Goal: Transaction & Acquisition: Subscribe to service/newsletter

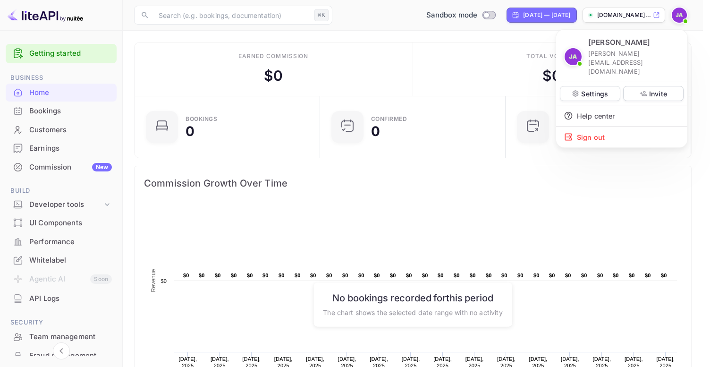
scroll to position [146, 173]
click at [681, 17] on div at bounding box center [355, 183] width 710 height 367
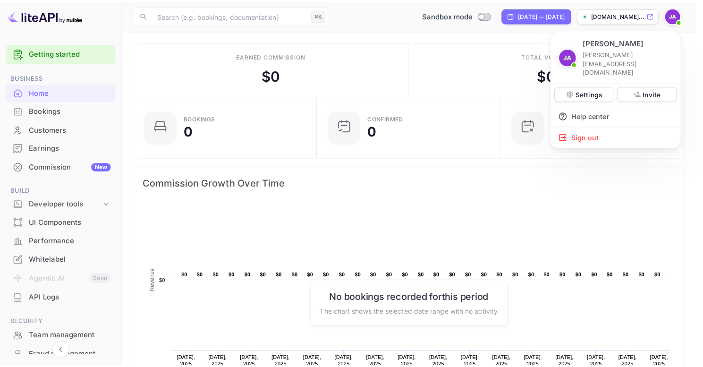
scroll to position [8, 8]
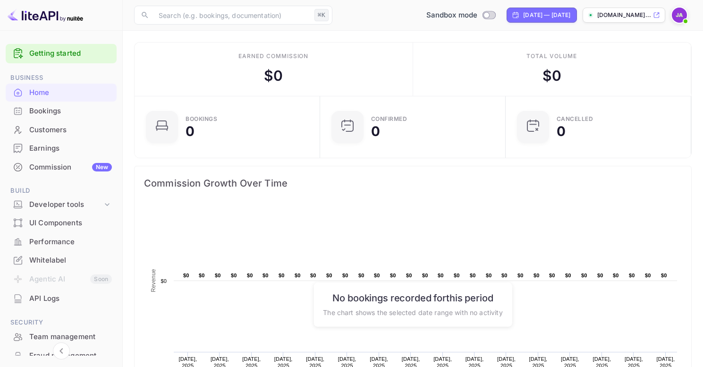
click at [681, 17] on img at bounding box center [678, 15] width 15 height 15
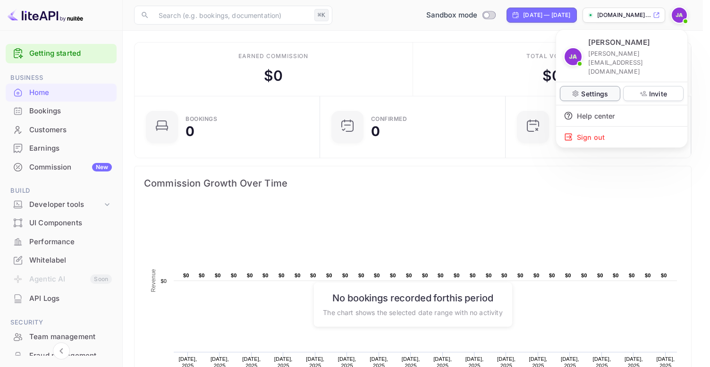
click at [586, 89] on p "Settings" at bounding box center [594, 94] width 27 height 10
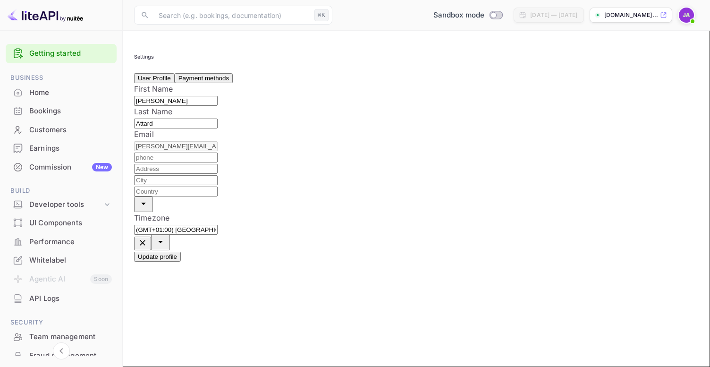
scroll to position [107, 0]
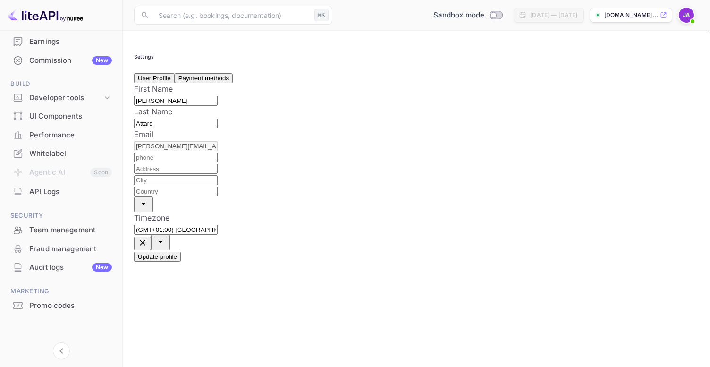
click at [687, 16] on img at bounding box center [686, 15] width 15 height 15
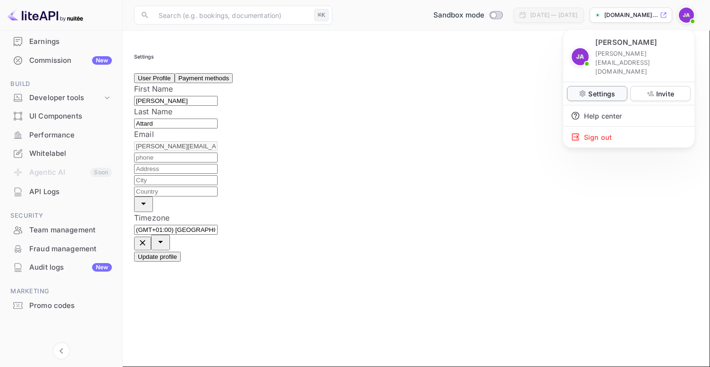
click at [602, 89] on p "Settings" at bounding box center [601, 94] width 27 height 10
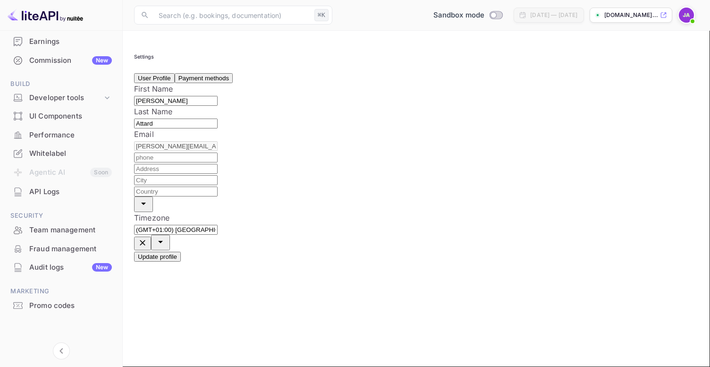
scroll to position [0, 0]
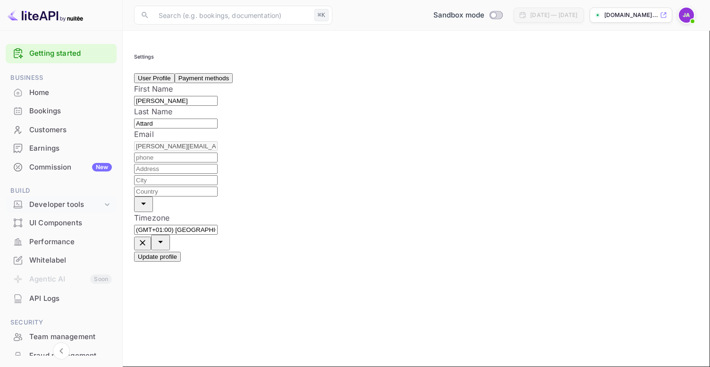
click at [107, 203] on icon at bounding box center [106, 204] width 9 height 9
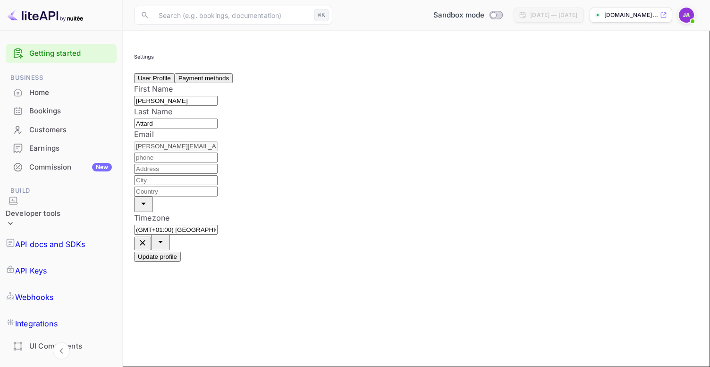
click at [15, 218] on icon at bounding box center [10, 222] width 9 height 9
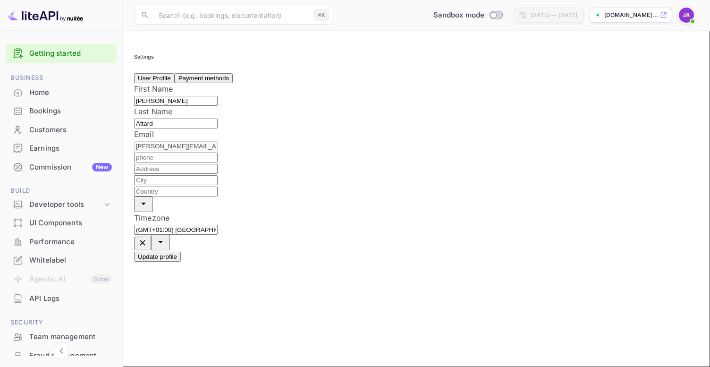
click at [216, 83] on button "Payment methods" at bounding box center [204, 78] width 58 height 10
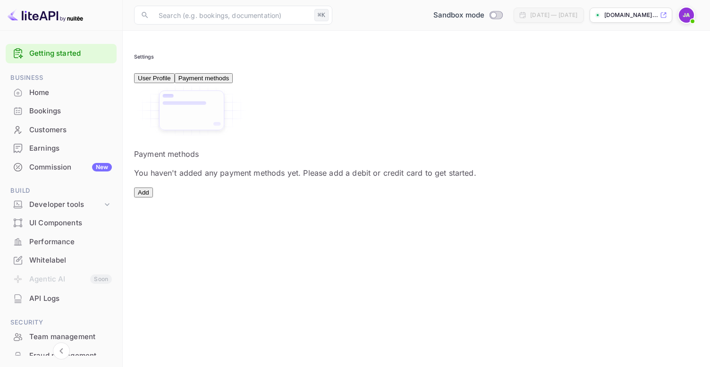
click at [157, 82] on button "User Profile" at bounding box center [154, 78] width 41 height 10
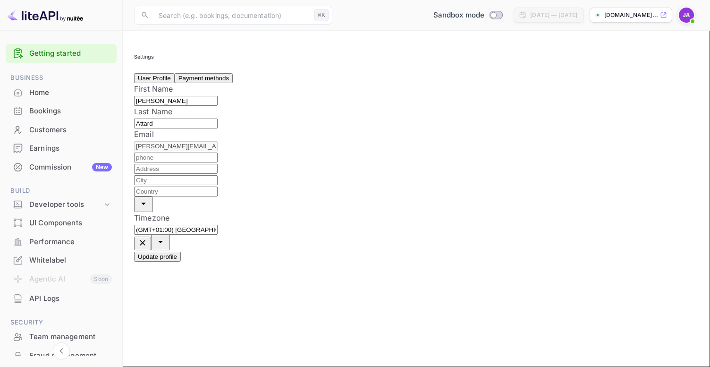
scroll to position [107, 0]
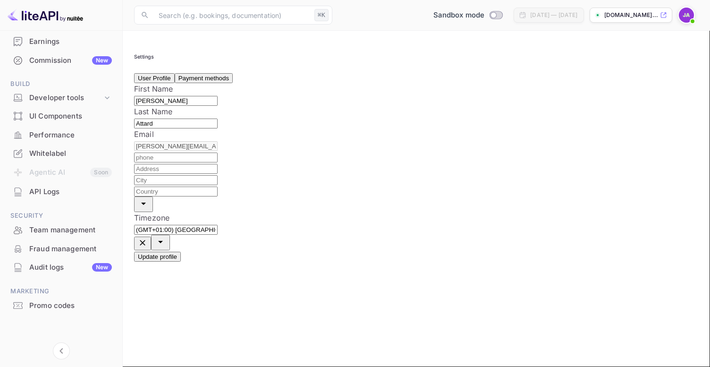
click at [688, 16] on img at bounding box center [686, 15] width 15 height 15
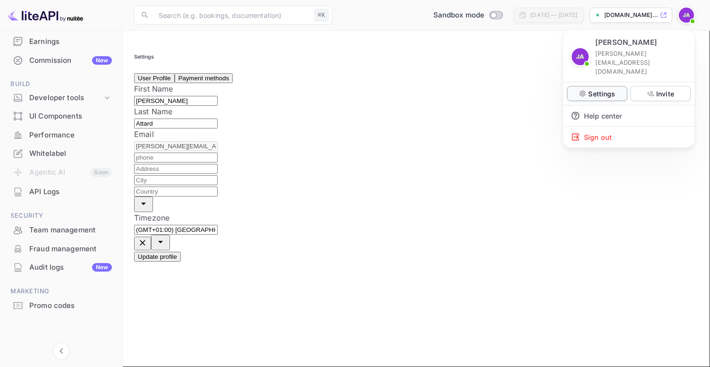
click at [596, 89] on p "Settings" at bounding box center [601, 94] width 27 height 10
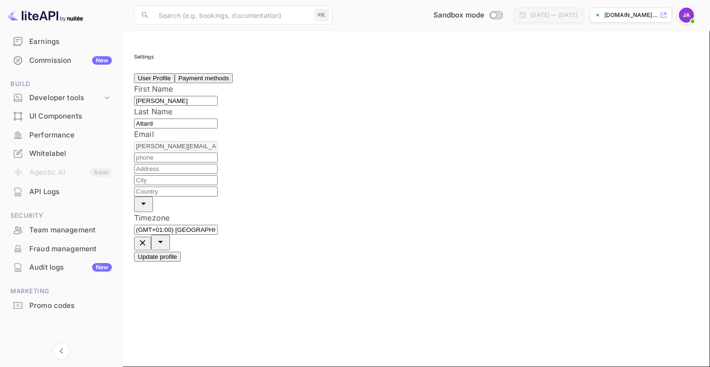
click at [42, 266] on div "Audit logs New" at bounding box center [70, 267] width 83 height 11
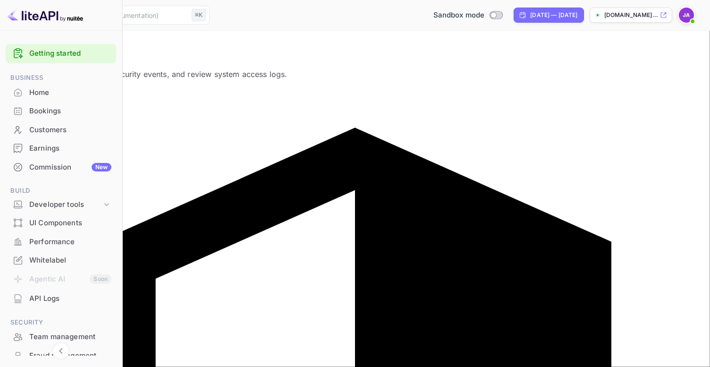
click at [38, 92] on div "Home" at bounding box center [70, 92] width 82 height 11
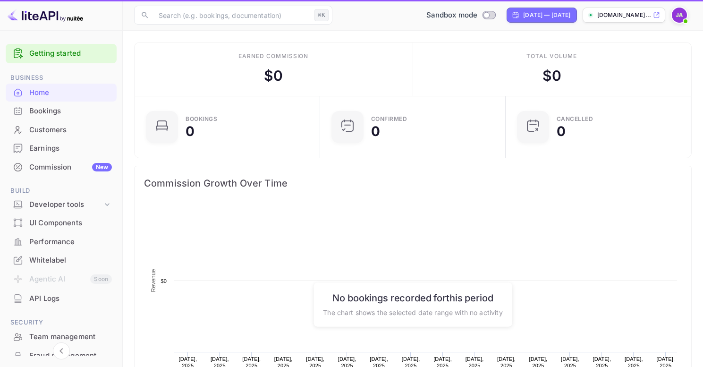
scroll to position [146, 173]
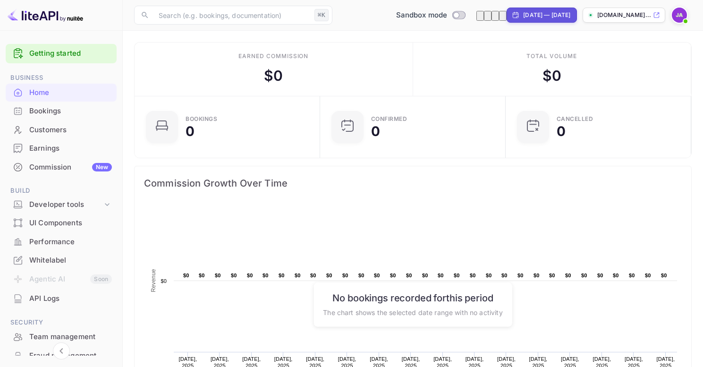
click at [678, 21] on img at bounding box center [678, 15] width 15 height 15
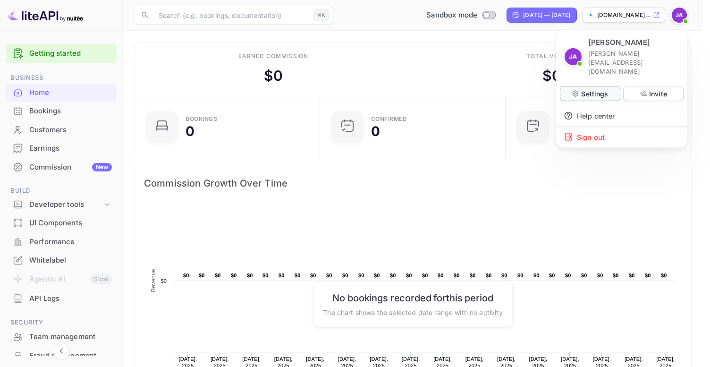
click at [578, 91] on icon at bounding box center [575, 94] width 6 height 6
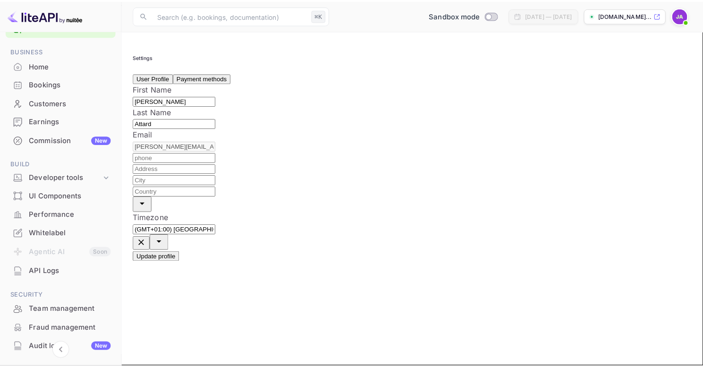
scroll to position [107, 0]
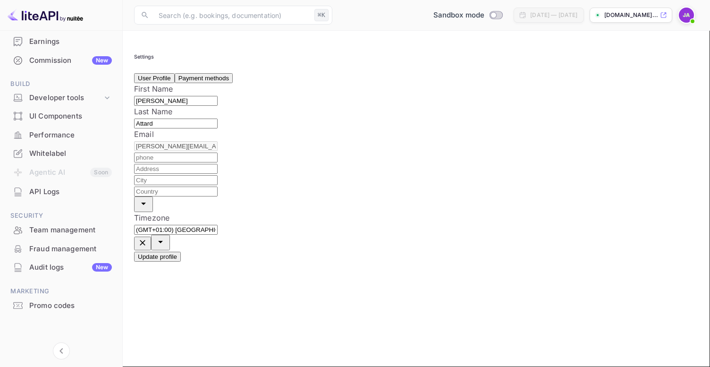
click at [29, 193] on div "API Logs" at bounding box center [70, 191] width 83 height 11
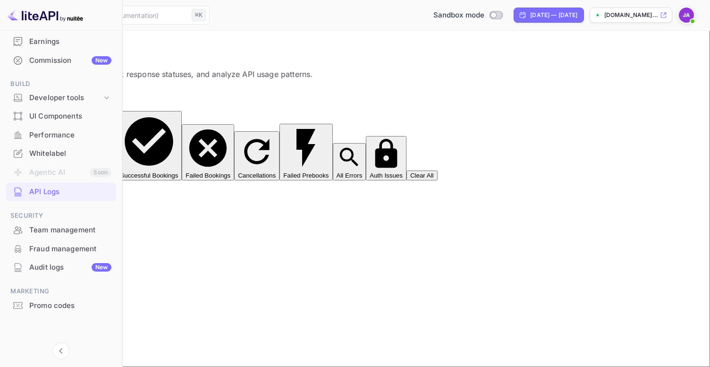
click at [47, 140] on div "Performance" at bounding box center [61, 135] width 110 height 18
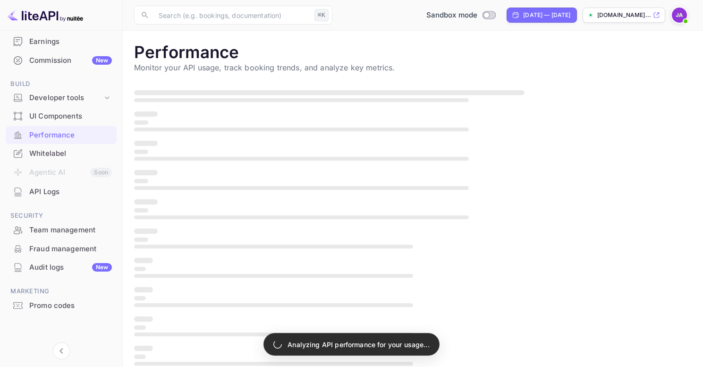
click at [50, 61] on div "Commission New" at bounding box center [70, 60] width 83 height 11
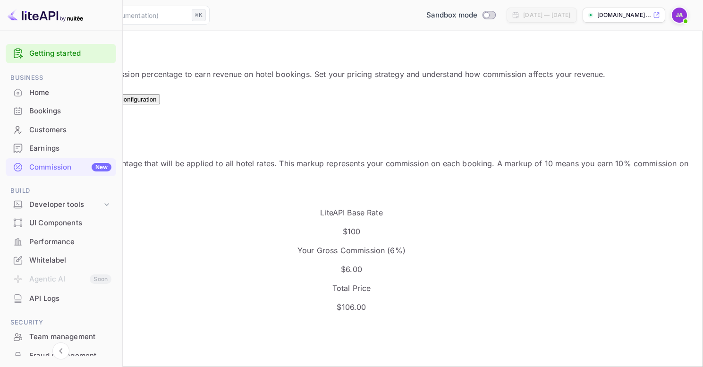
click at [98, 103] on div "Optimizations New" at bounding box center [79, 96] width 38 height 14
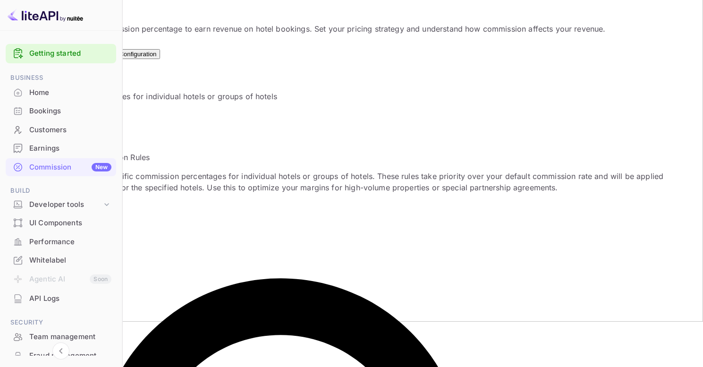
scroll to position [107, 0]
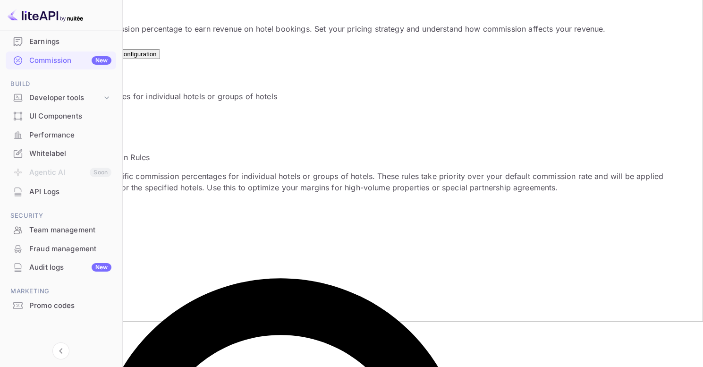
click at [43, 251] on div "Fraud management" at bounding box center [70, 248] width 82 height 11
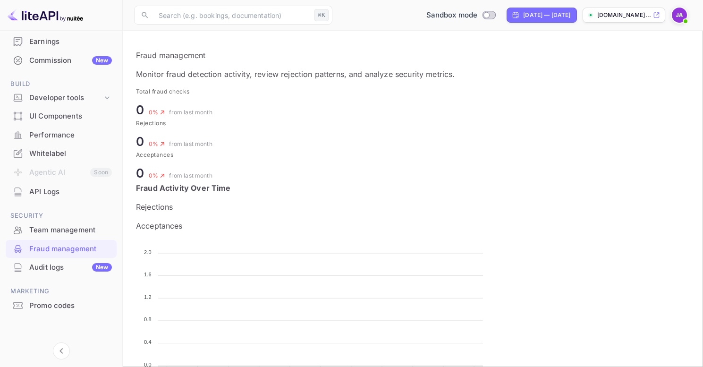
scroll to position [8, 8]
click at [44, 231] on div "Team management" at bounding box center [70, 230] width 83 height 11
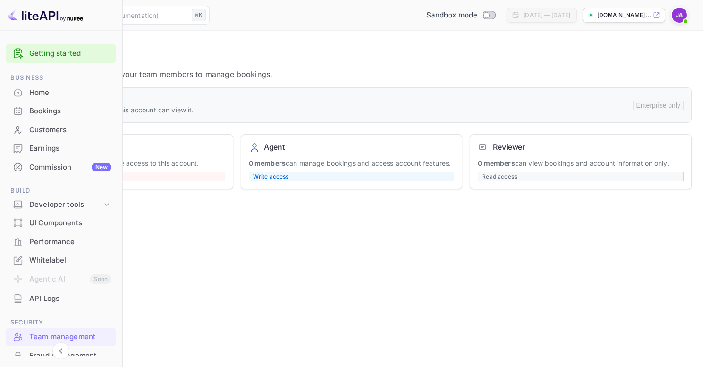
click at [681, 12] on img at bounding box center [678, 15] width 15 height 15
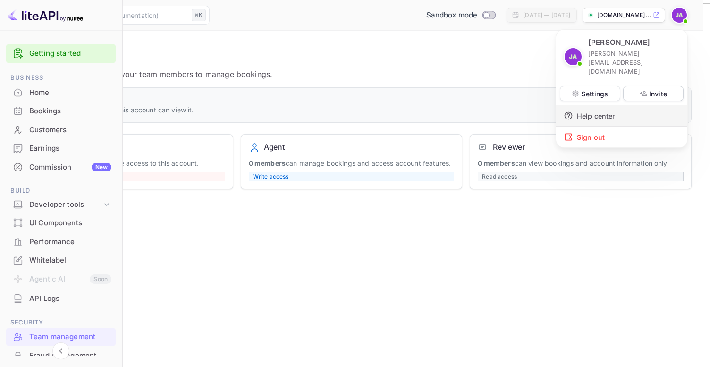
click at [599, 105] on div "Help center" at bounding box center [621, 115] width 131 height 21
click at [217, 175] on div at bounding box center [355, 183] width 710 height 367
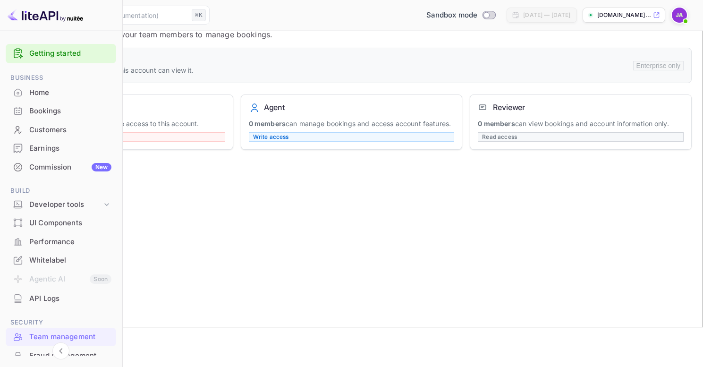
scroll to position [81, 0]
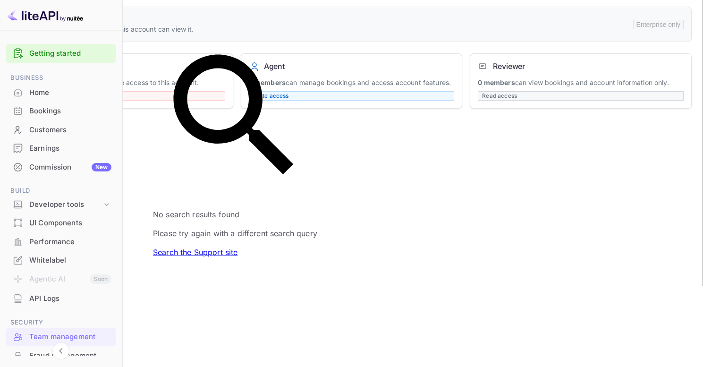
type input "delete account"
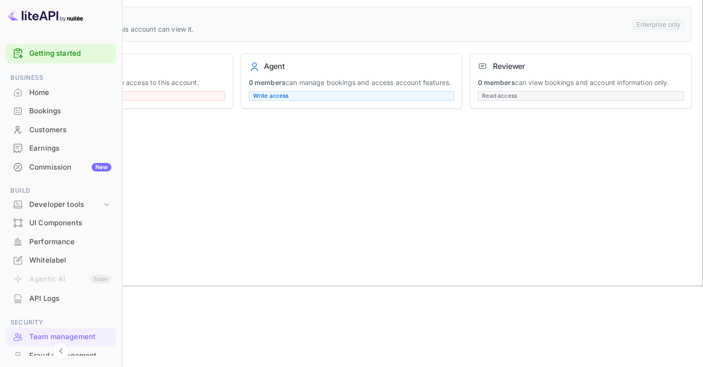
click at [233, 93] on div "Account admin 1 member have full administrative access to this account. Full ac…" at bounding box center [122, 80] width 222 height 55
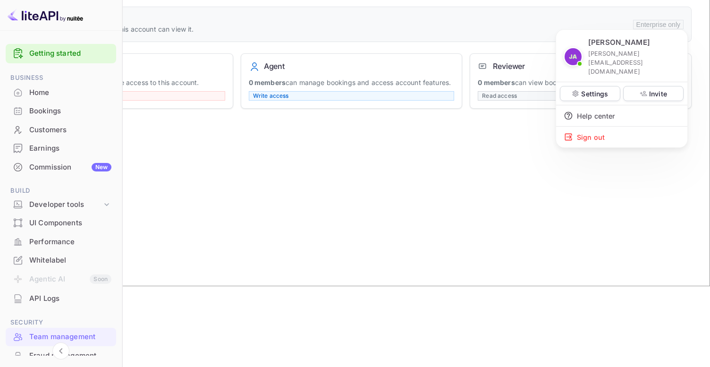
click at [617, 48] on div "[PERSON_NAME] [PERSON_NAME][EMAIL_ADDRESS][DOMAIN_NAME]" at bounding box center [634, 56] width 92 height 39
click at [616, 50] on p "[PERSON_NAME][EMAIL_ADDRESS][DOMAIN_NAME]" at bounding box center [634, 62] width 92 height 27
click at [592, 89] on p "Settings" at bounding box center [594, 94] width 27 height 10
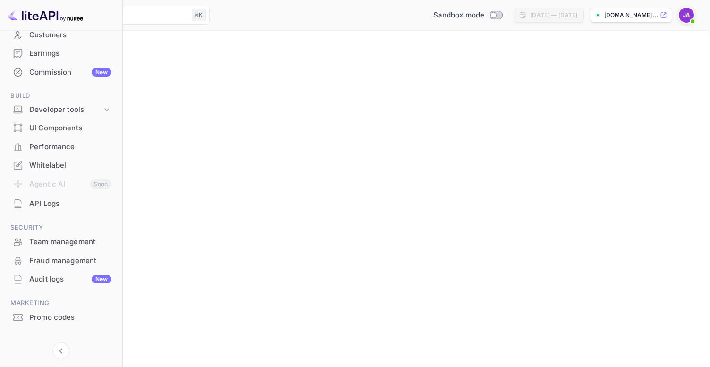
scroll to position [76, 0]
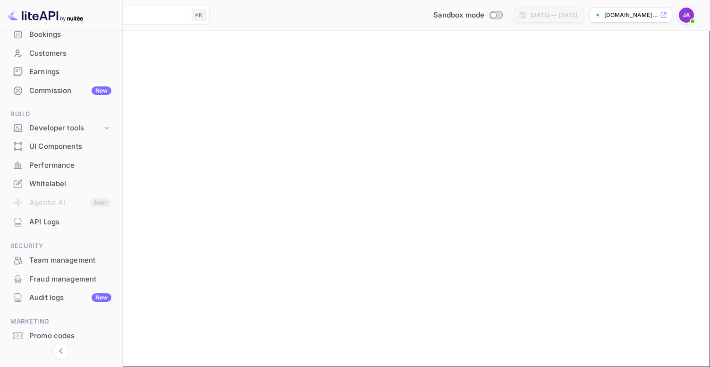
click at [78, 122] on div "Developer tools" at bounding box center [61, 128] width 110 height 17
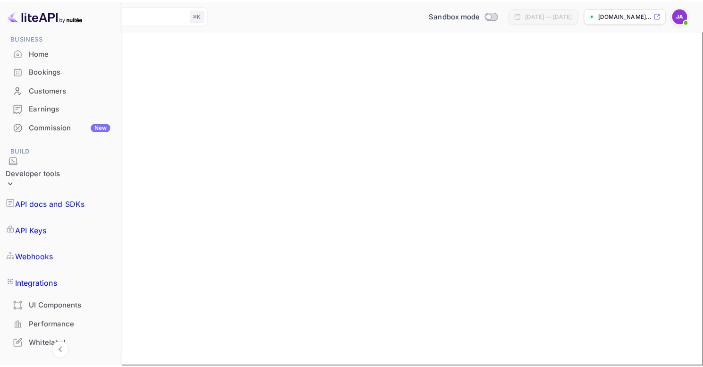
scroll to position [0, 0]
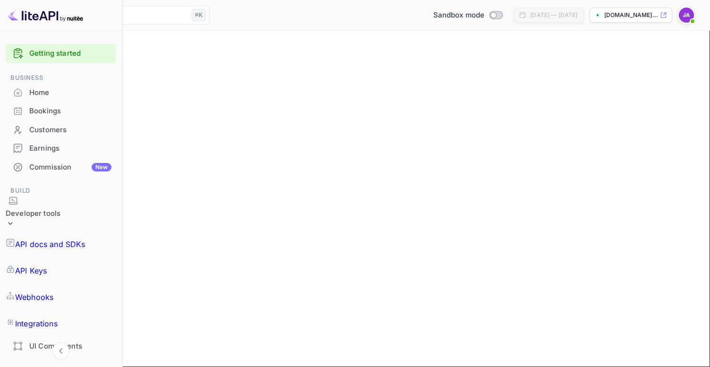
click at [39, 44] on div "Getting started" at bounding box center [61, 53] width 110 height 19
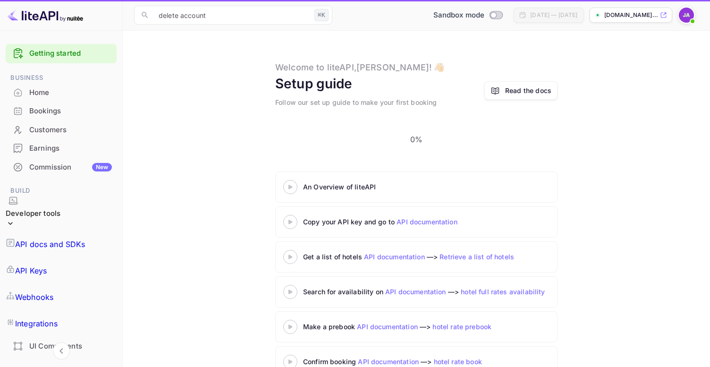
click at [34, 51] on link "Getting started" at bounding box center [70, 53] width 83 height 11
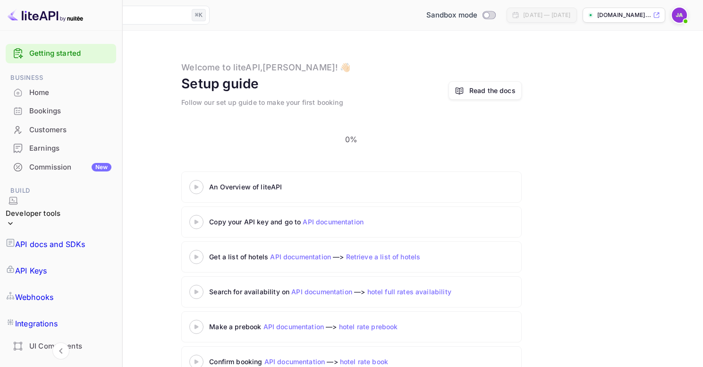
scroll to position [9, 0]
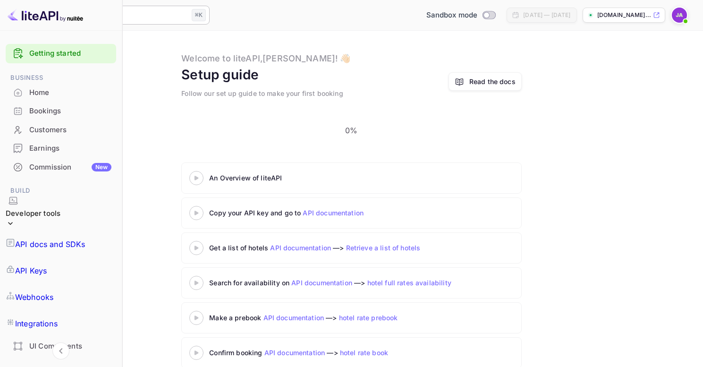
click at [188, 16] on input "delete account" at bounding box center [109, 15] width 158 height 19
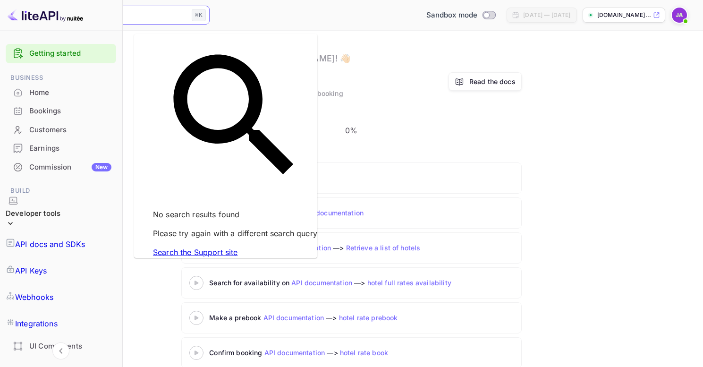
click at [157, 167] on div "An Overview of liteAPI Copy your API key and go to API documentation Get a list…" at bounding box center [351, 266] width 680 height 209
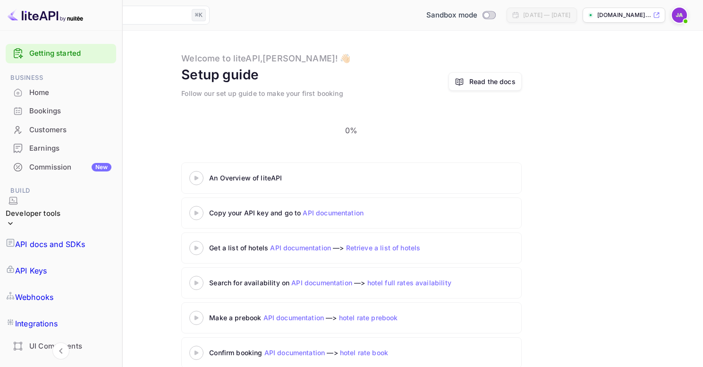
click at [675, 17] on img at bounding box center [678, 15] width 15 height 15
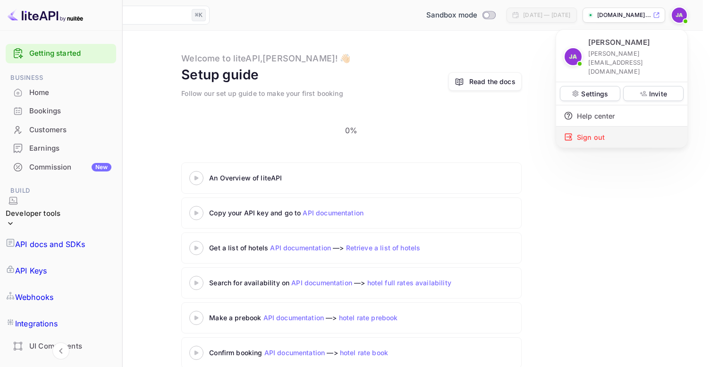
click at [599, 126] on div "Sign out" at bounding box center [621, 136] width 131 height 21
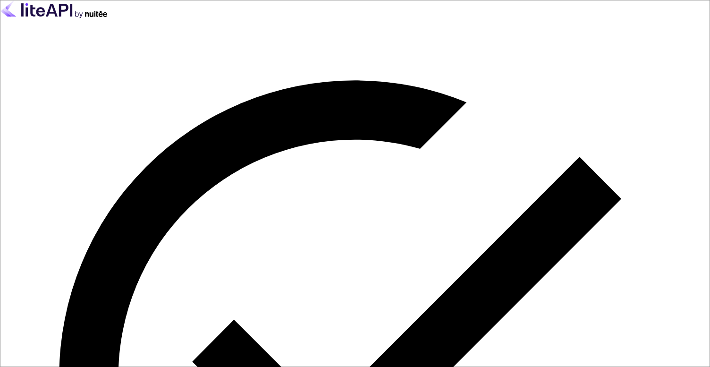
type input "[PERSON_NAME][EMAIL_ADDRESS][DOMAIN_NAME]"
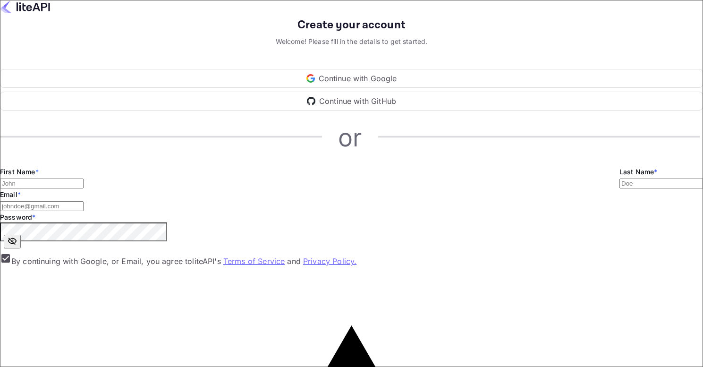
type input "[PERSON_NAME][EMAIL_ADDRESS][DOMAIN_NAME]"
click at [84, 188] on input "Email *" at bounding box center [42, 183] width 84 height 10
type input "[PERSON_NAME]"
type input "AF"
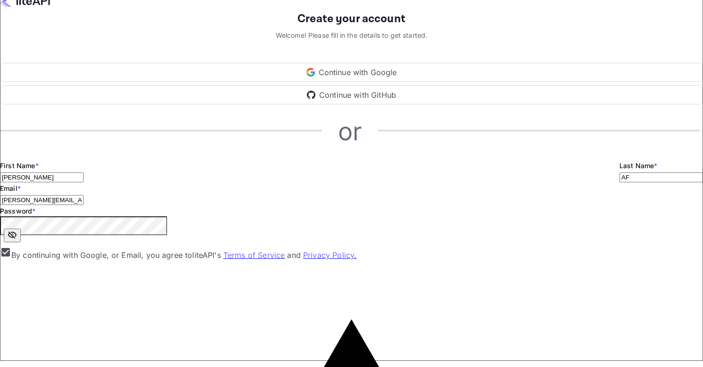
scroll to position [54, 0]
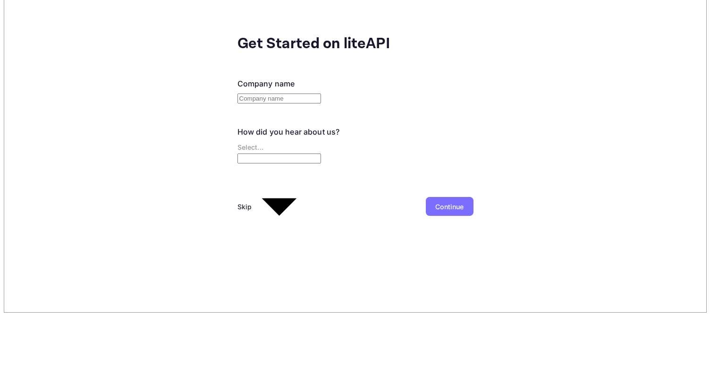
scroll to position [0, 0]
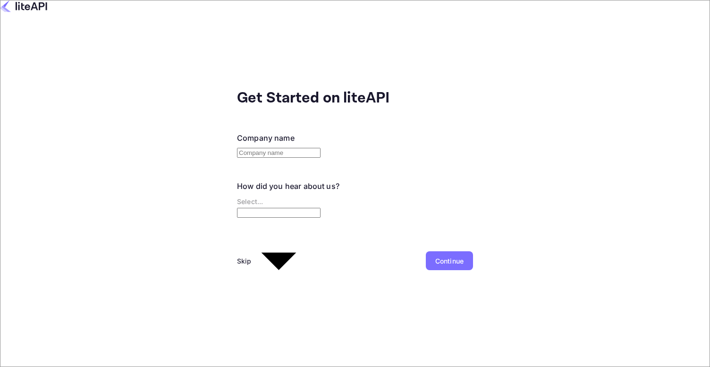
click at [237, 148] on input "text" at bounding box center [279, 153] width 84 height 10
type input "MatchMyTicket"
click at [199, 190] on body "Get Started on liteAPI Company name MatchMyTicket ​ How did you hear about us? …" at bounding box center [355, 251] width 710 height 503
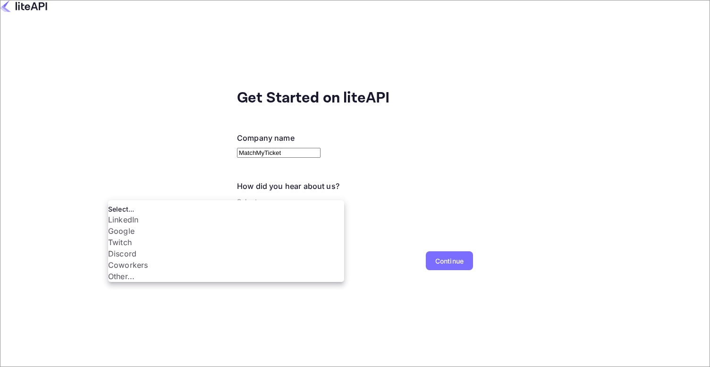
scroll to position [16, 0]
click at [142, 282] on li "Other..." at bounding box center [226, 275] width 236 height 11
type input "Other..."
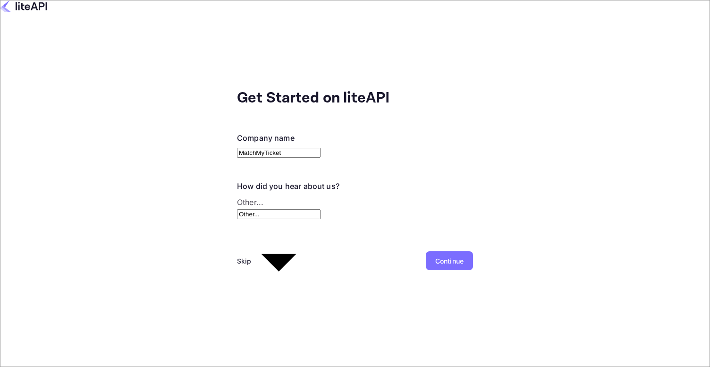
click at [435, 256] on div "Continue" at bounding box center [449, 261] width 28 height 10
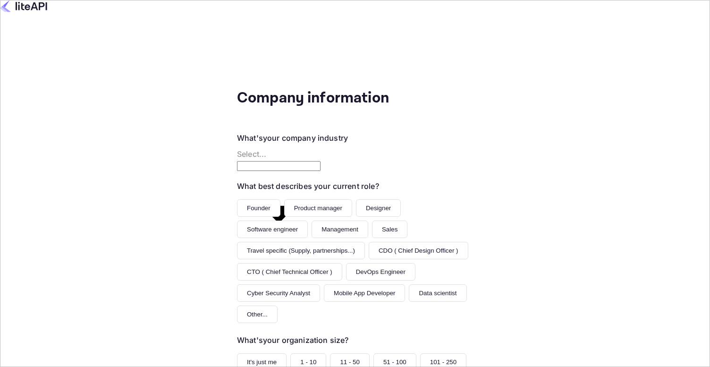
scroll to position [91, 0]
click at [237, 220] on button "Software engineer" at bounding box center [272, 228] width 71 height 17
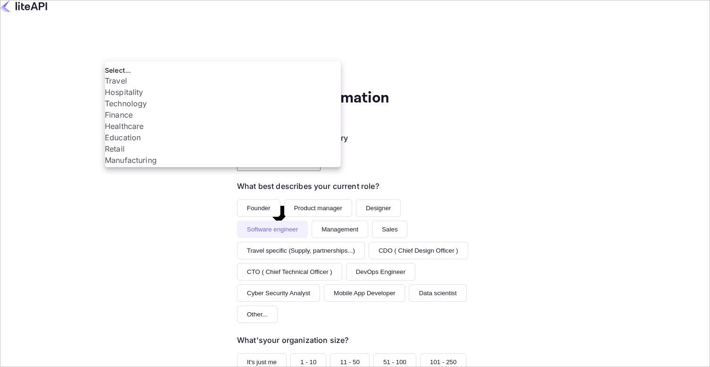
click at [157, 51] on body "Company information What's your company industry Select... ​ What best describe…" at bounding box center [355, 249] width 710 height 499
click at [149, 99] on li "Technology" at bounding box center [223, 93] width 236 height 11
type input "Technology"
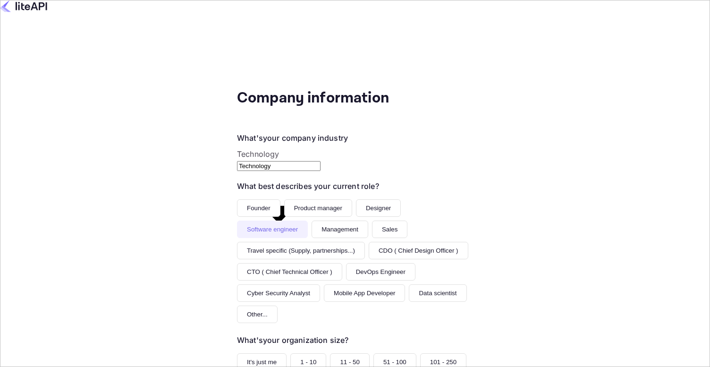
click at [237, 199] on button "Founder" at bounding box center [258, 207] width 43 height 17
click at [237, 220] on button "Software engineer" at bounding box center [272, 228] width 71 height 17
click at [237, 180] on div "What best describes your current role? Founder Product manager Designer Softwar…" at bounding box center [355, 251] width 236 height 142
click at [237, 353] on button "It's just me" at bounding box center [262, 361] width 50 height 17
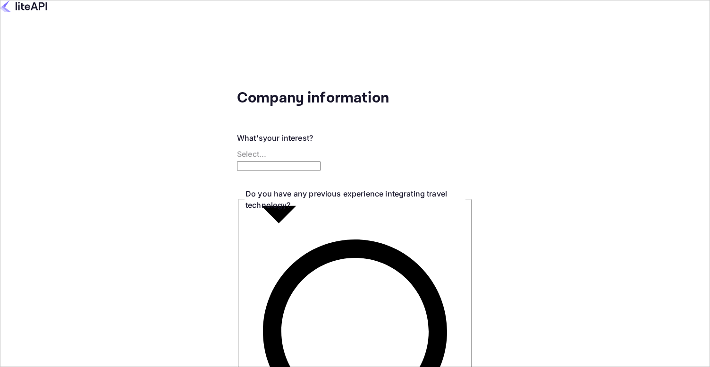
click at [237, 132] on div "What's your interest? Select... ​" at bounding box center [355, 150] width 236 height 37
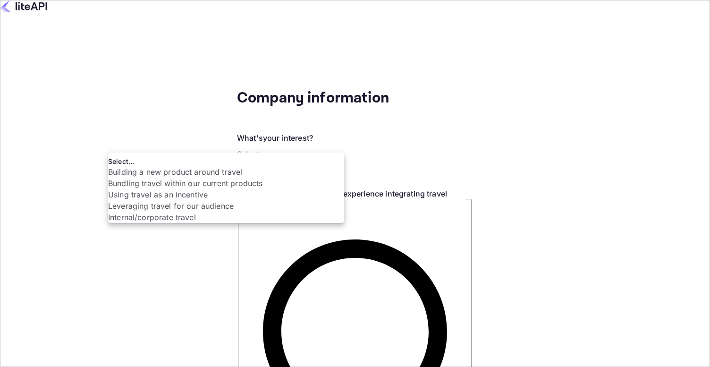
click at [154, 211] on li "Leveraging travel for our audience" at bounding box center [226, 205] width 236 height 11
type input "Leveraging travel for our audience"
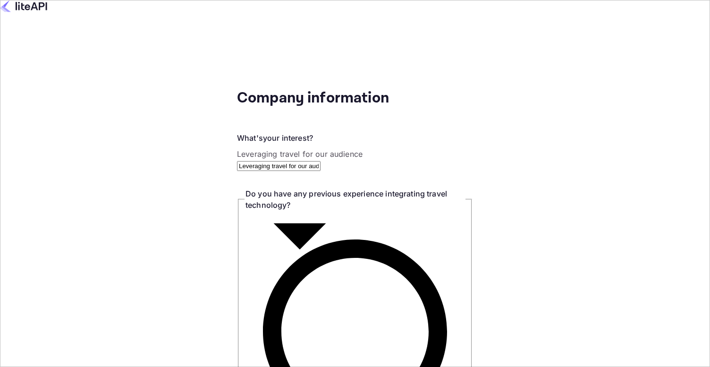
click at [146, 210] on input "No" at bounding box center [355, 183] width 710 height 367
radio input "true"
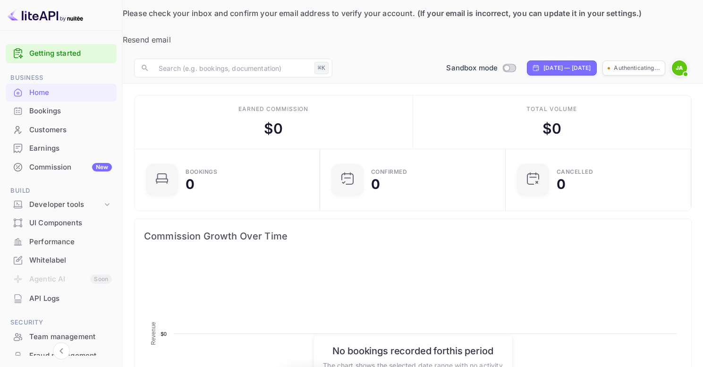
scroll to position [146, 173]
